Goal: Transaction & Acquisition: Purchase product/service

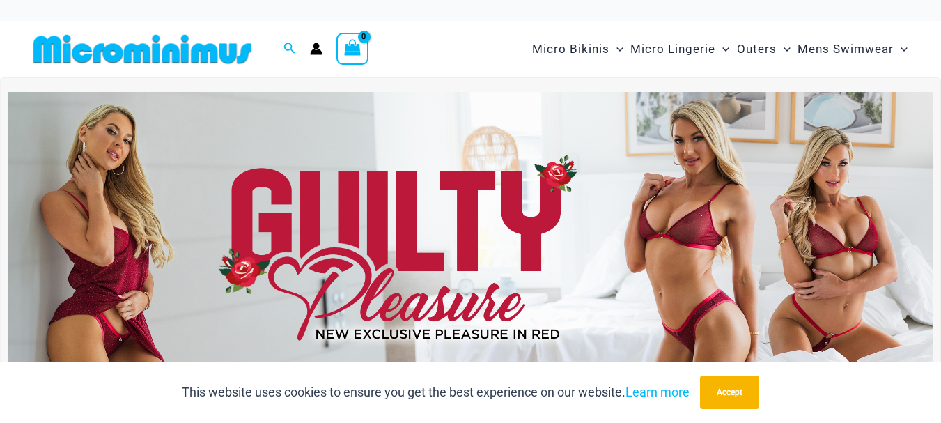
click at [528, 208] on img at bounding box center [471, 249] width 926 height 315
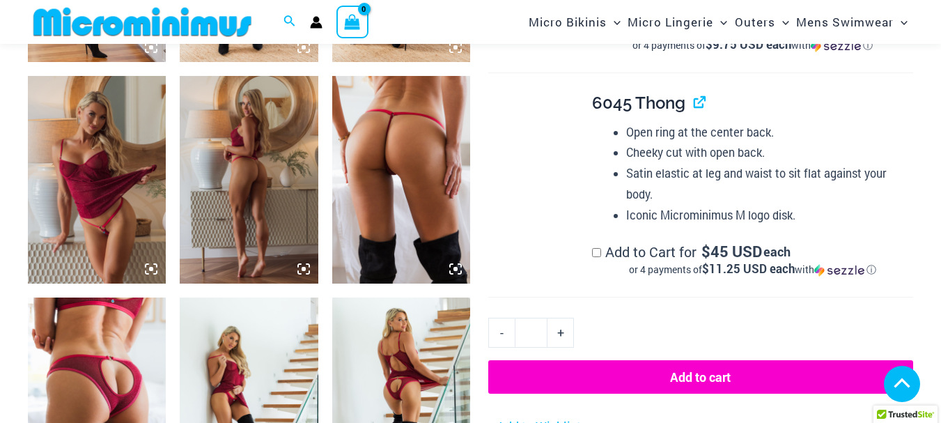
scroll to position [1520, 0]
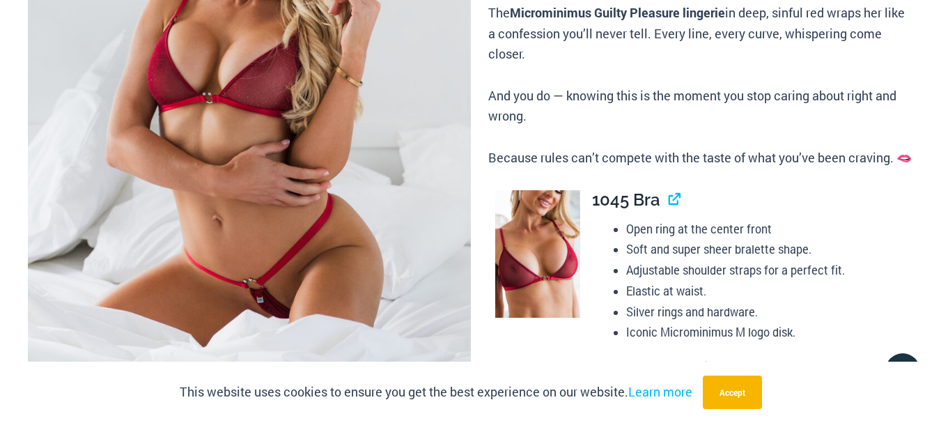
scroll to position [2, 0]
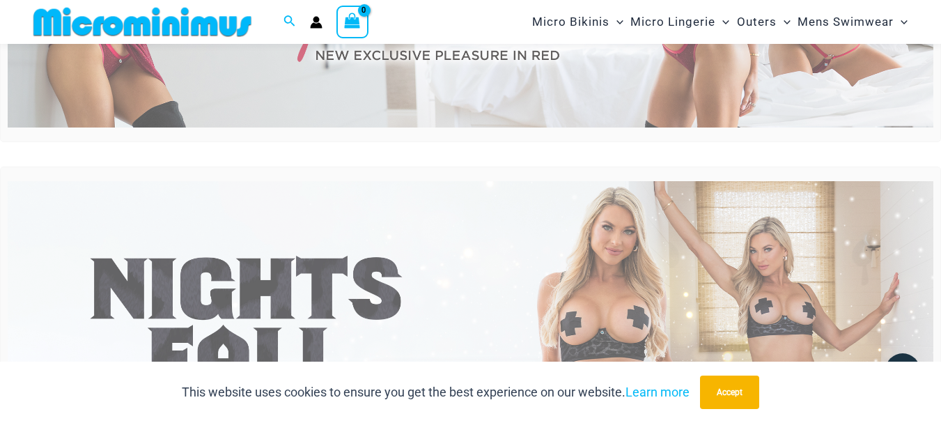
scroll to position [475, 0]
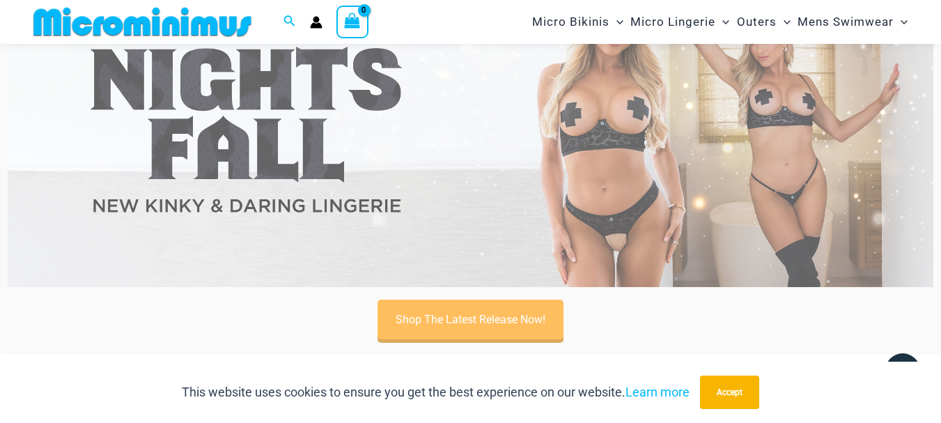
click at [588, 135] on img at bounding box center [471, 129] width 926 height 315
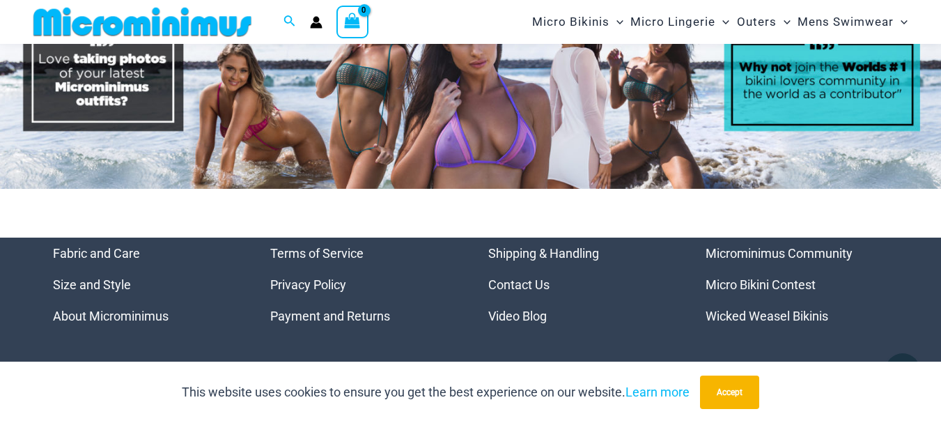
scroll to position [5850, 0]
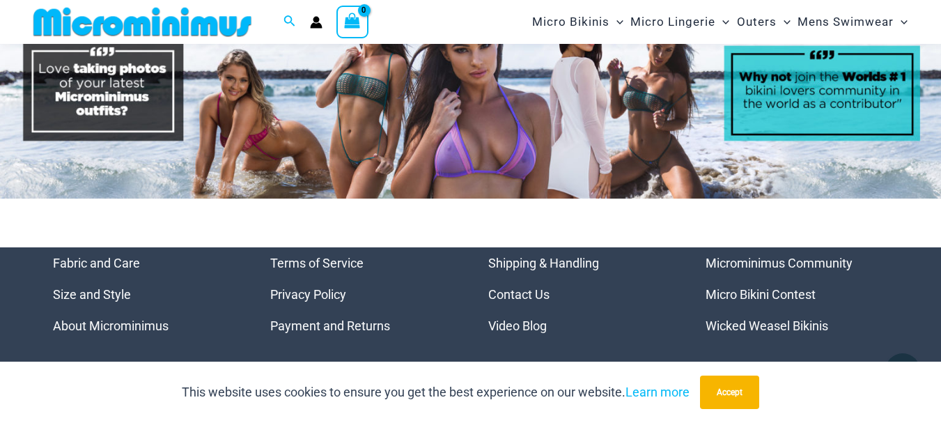
click at [724, 290] on link "Micro Bikini Contest" at bounding box center [761, 294] width 110 height 15
